Goal: Check status: Check status

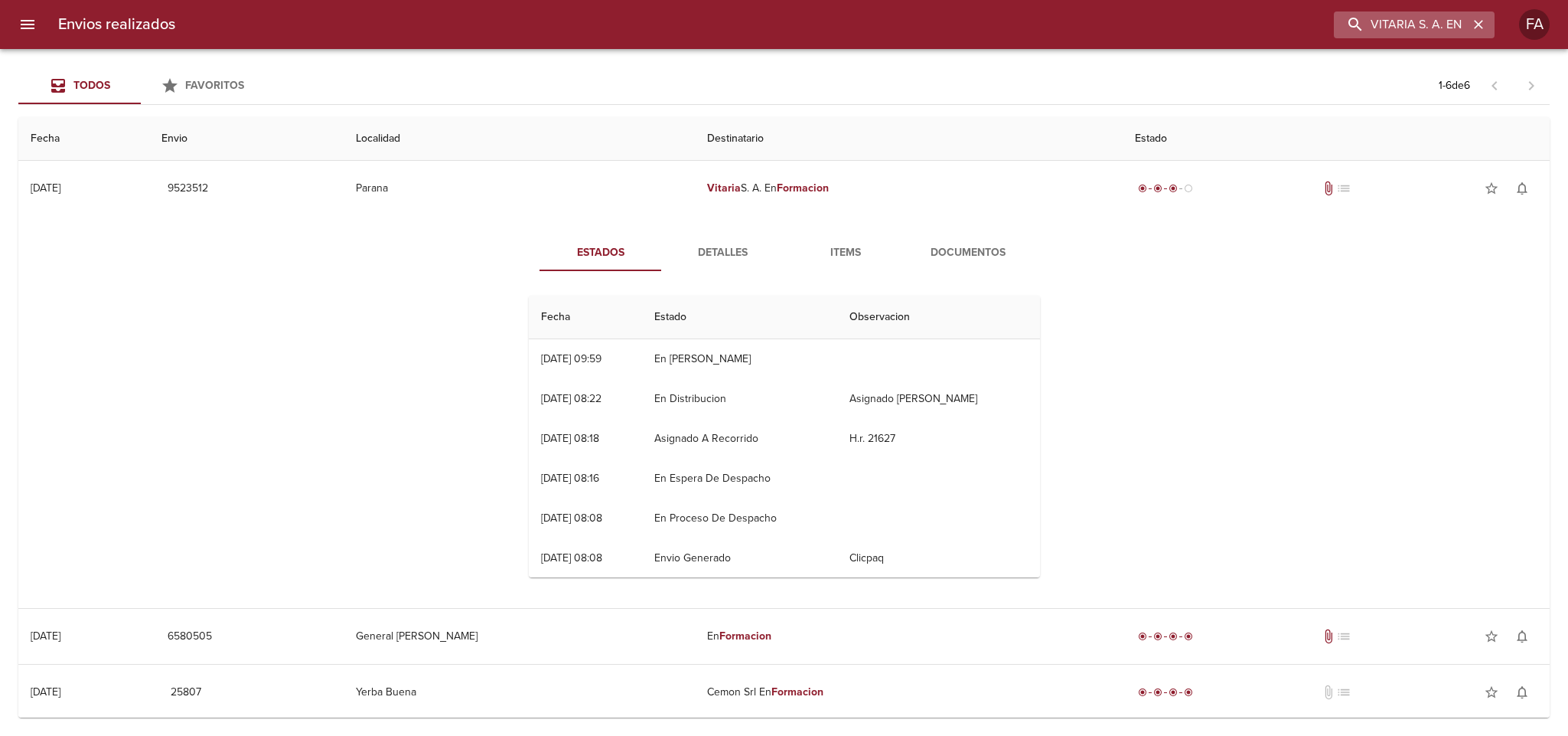
click at [1477, 28] on icon "button" at bounding box center [1479, 24] width 15 height 15
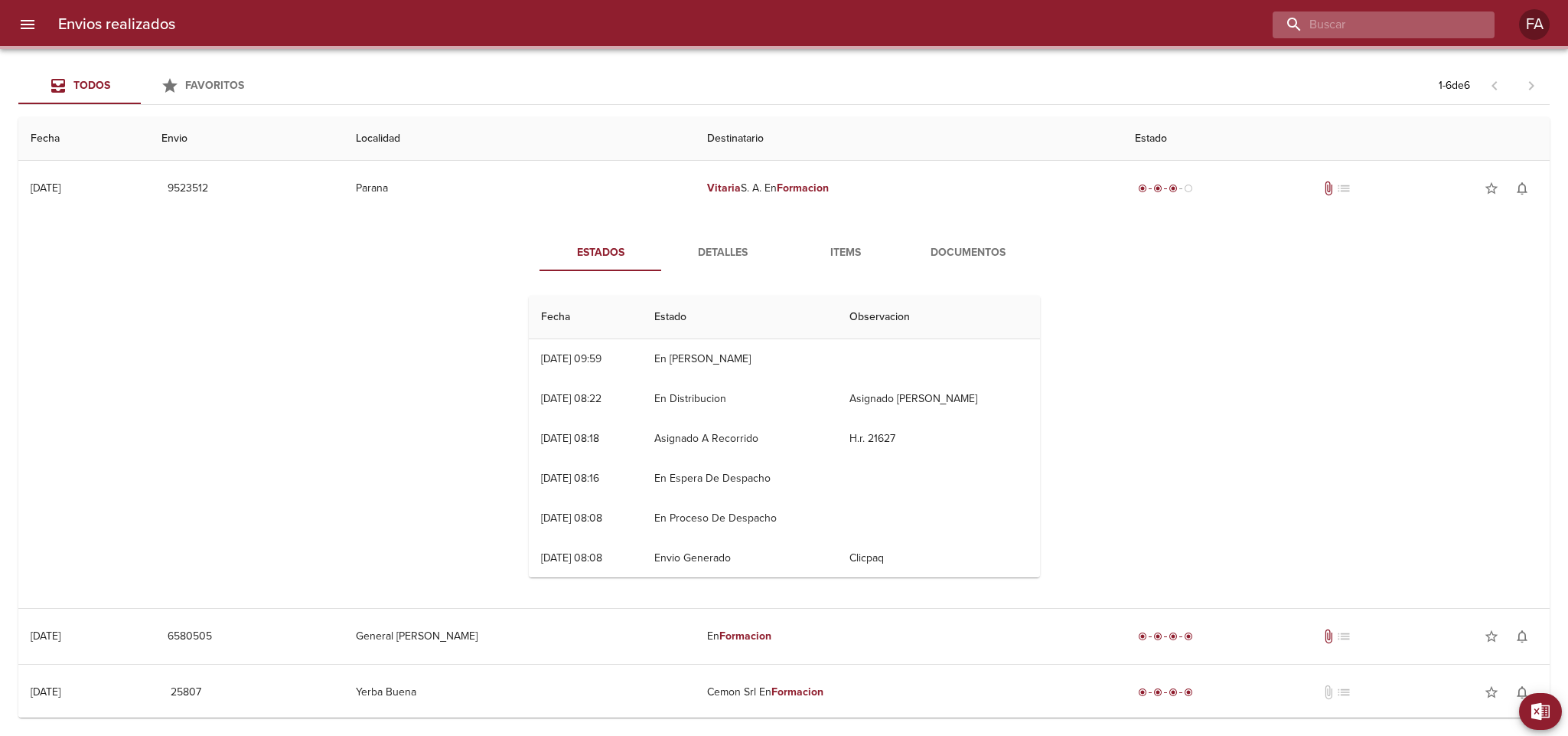
click at [1445, 30] on input "buscar" at bounding box center [1371, 25] width 196 height 27
paste input "[PERSON_NAME]"
type input "[PERSON_NAME]"
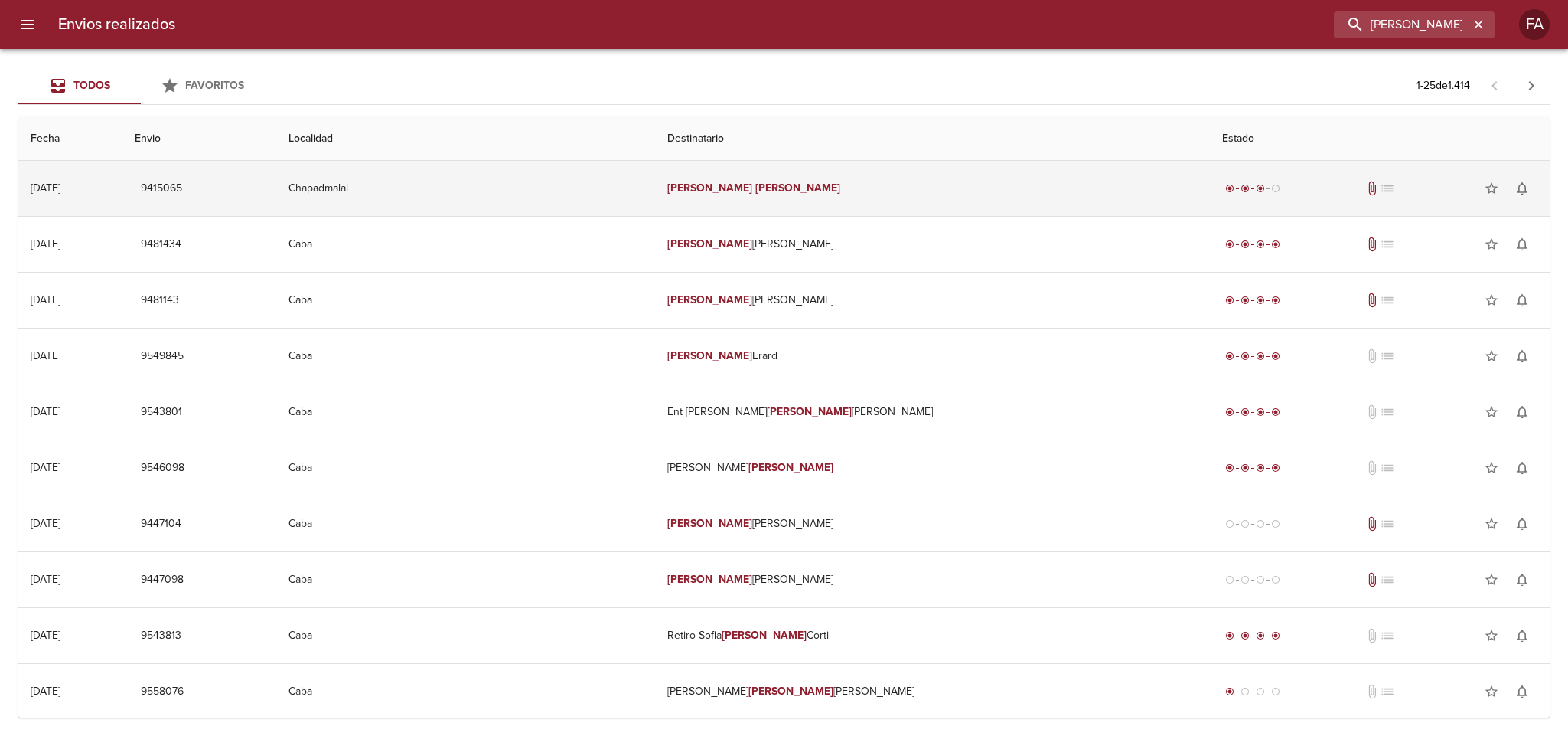
click at [576, 192] on td "Chapadmalal" at bounding box center [465, 188] width 379 height 55
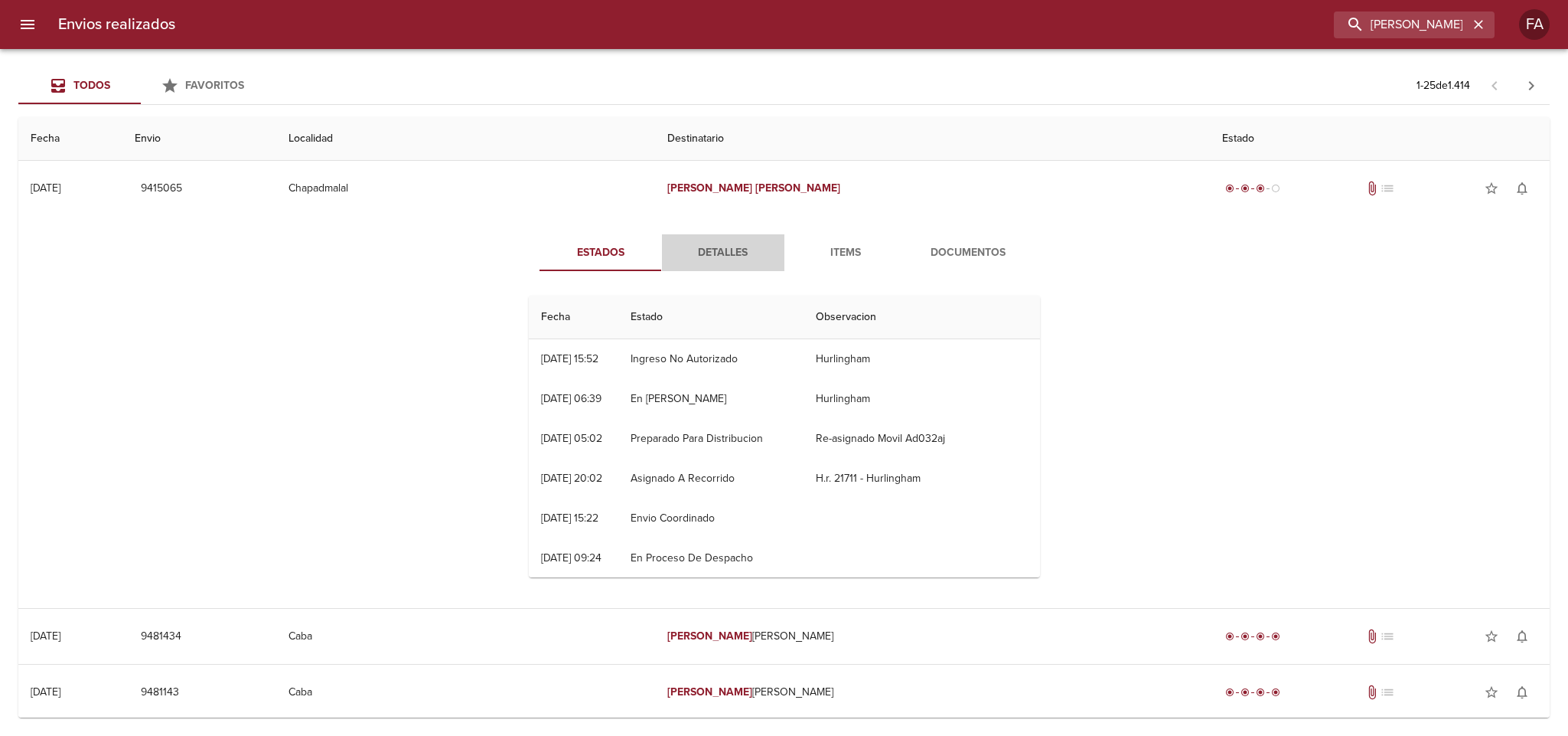
click at [731, 248] on span "Detalles" at bounding box center [723, 253] width 104 height 19
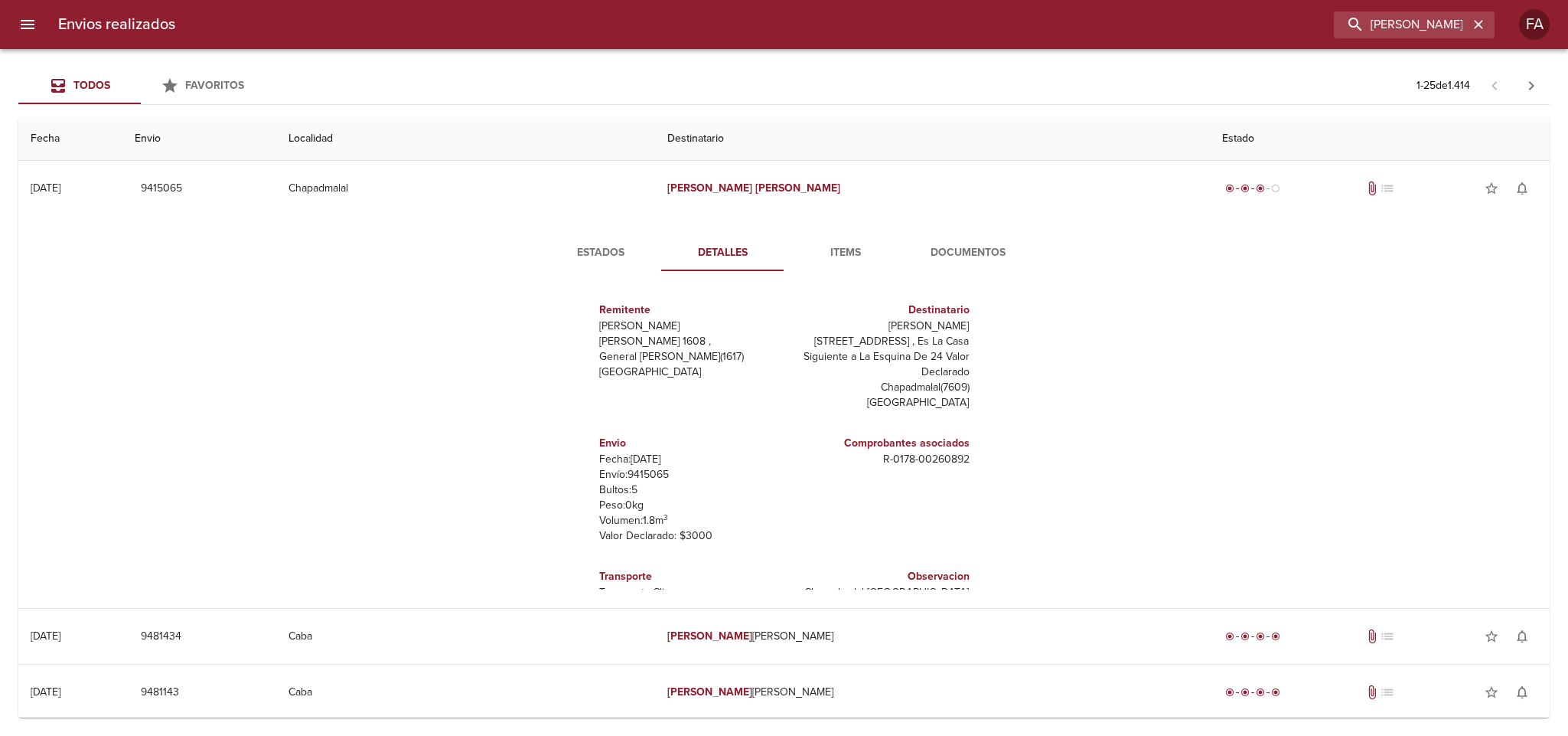
click at [641, 467] on p "Envío: 9415065" at bounding box center [689, 474] width 179 height 15
copy p "9415065"
click at [646, 467] on p "Envío: 9415065" at bounding box center [689, 474] width 179 height 15
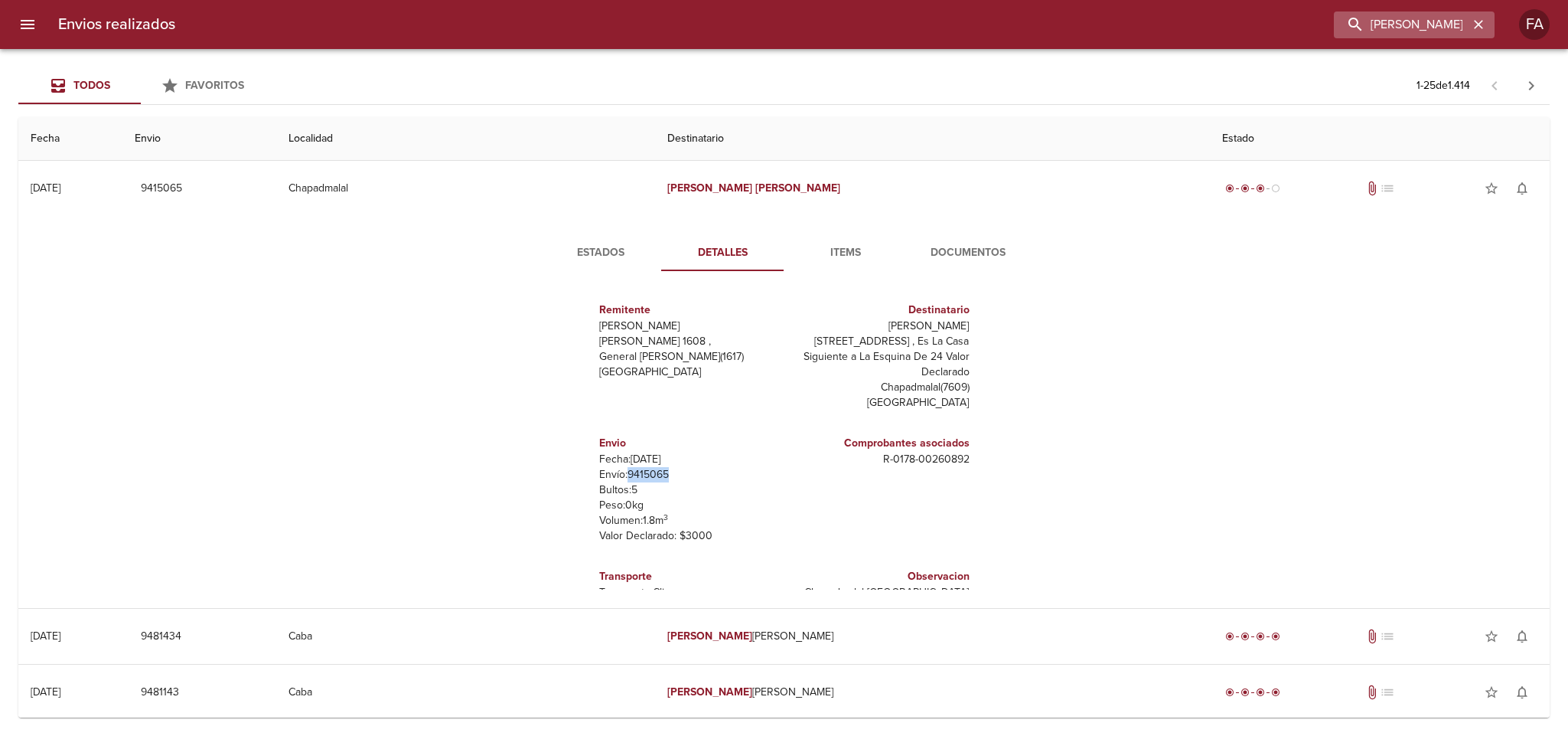
click at [1472, 23] on icon "button" at bounding box center [1479, 24] width 15 height 15
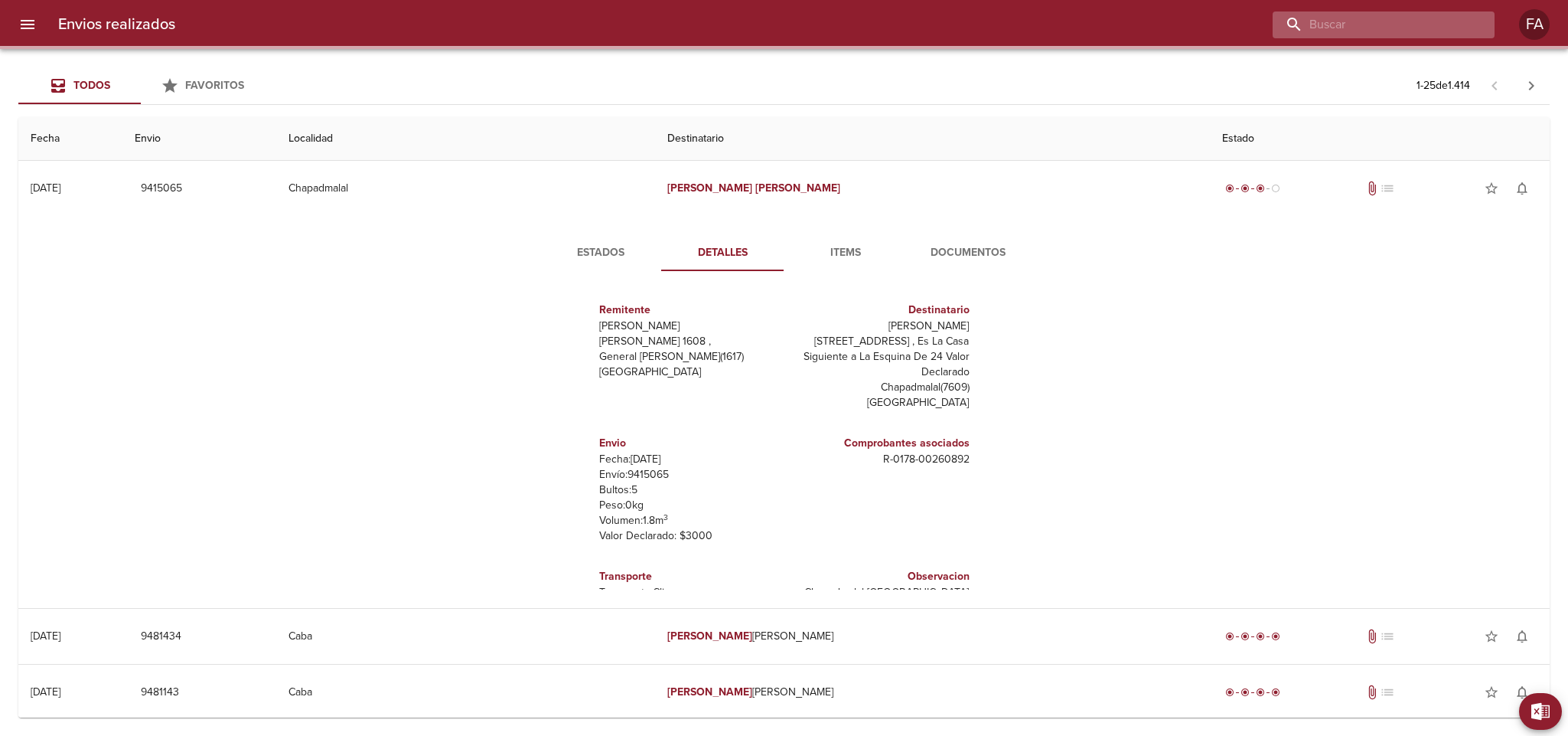
click at [1442, 22] on input "buscar" at bounding box center [1371, 25] width 196 height 27
paste input "[PERSON_NAME]"
type input "[PERSON_NAME]"
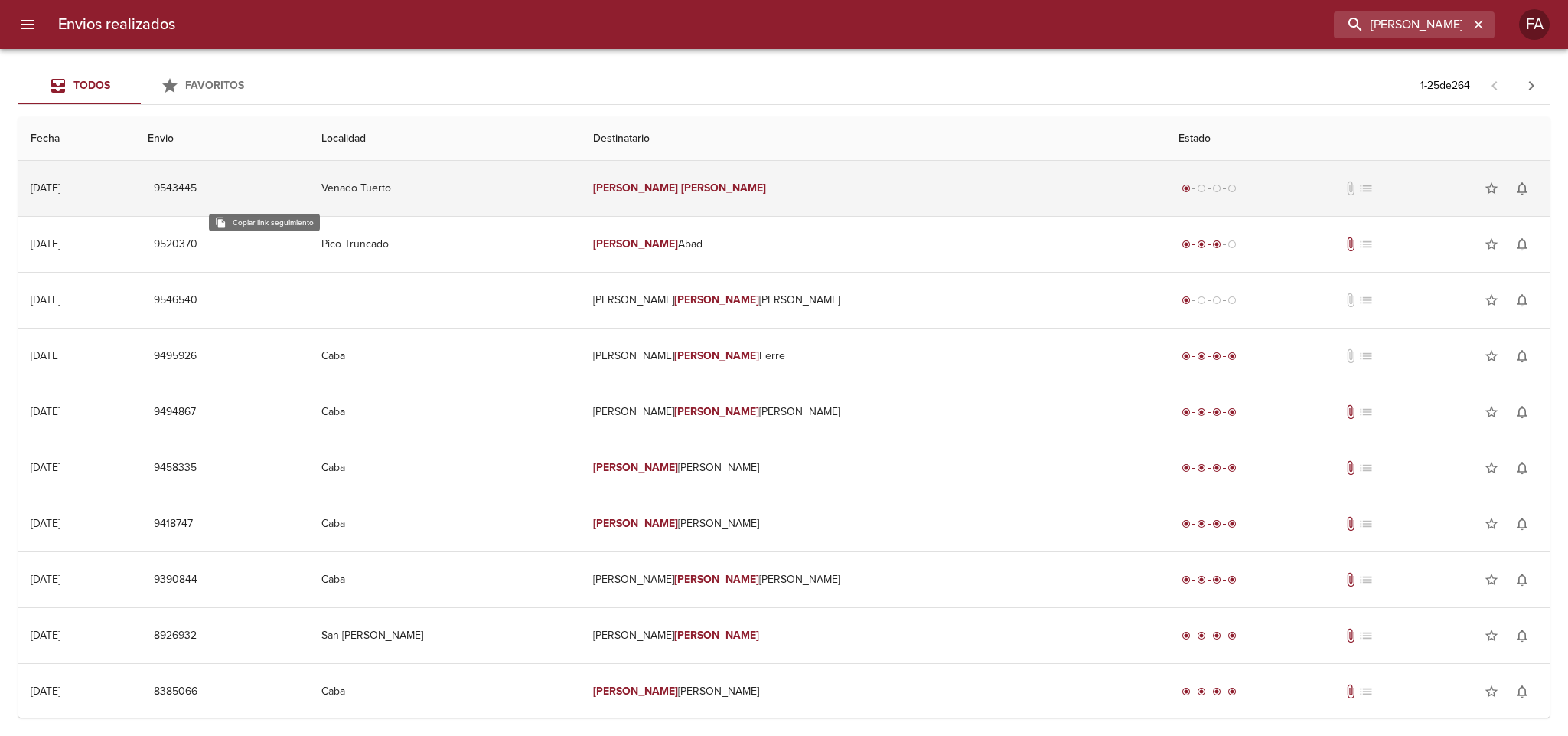
click at [197, 189] on span "9543445" at bounding box center [175, 188] width 43 height 19
